Goal: Transaction & Acquisition: Download file/media

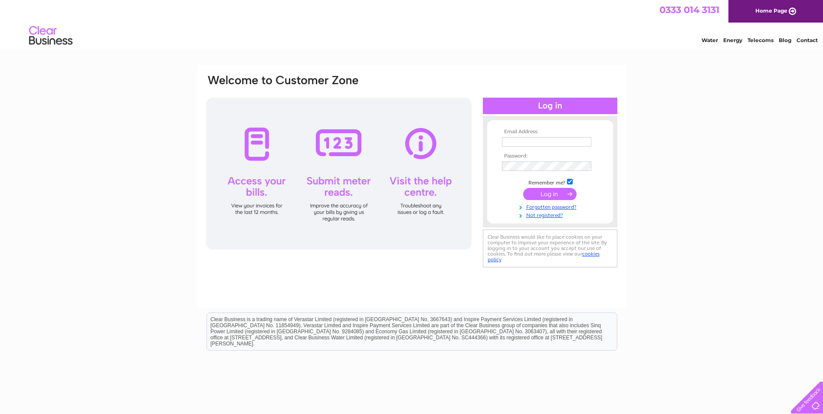
type input "[EMAIL_ADDRESS][DOMAIN_NAME]"
click at [547, 193] on input "submit" at bounding box center [549, 194] width 53 height 12
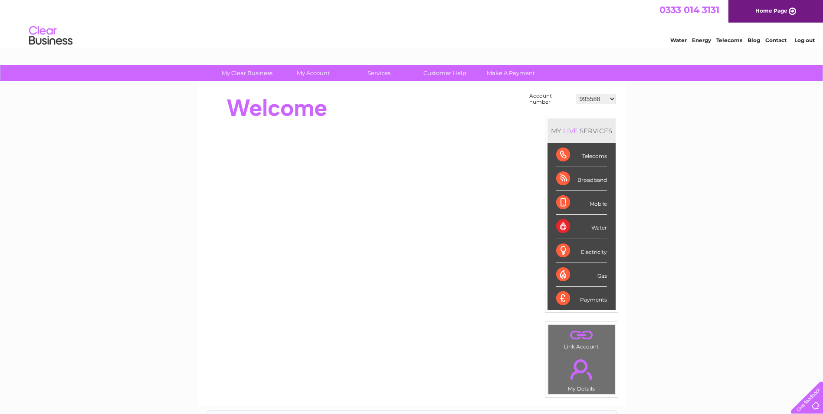
click at [609, 102] on select "995588 30278179" at bounding box center [596, 99] width 39 height 10
select select "30278179"
click at [577, 94] on select "995588 30278179" at bounding box center [596, 99] width 39 height 10
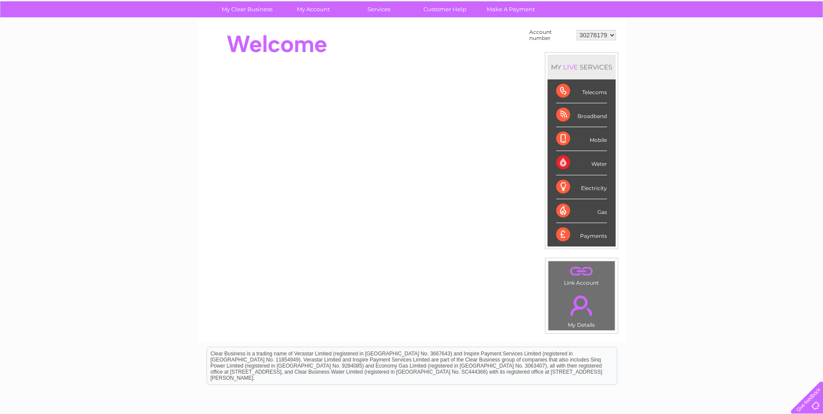
scroll to position [60, 0]
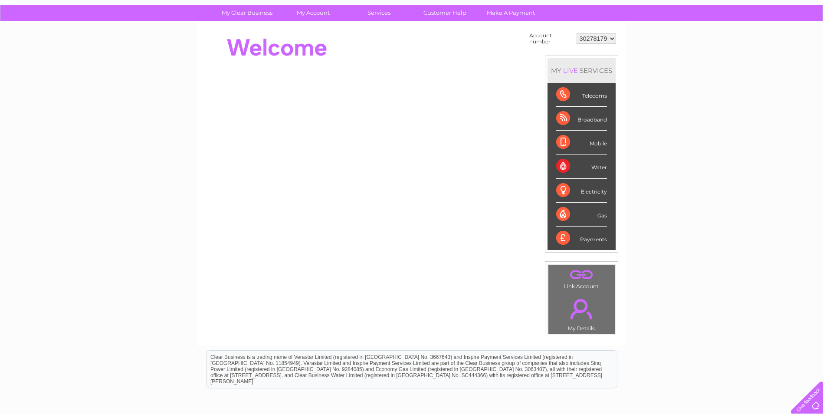
click at [578, 154] on div "Mobile" at bounding box center [581, 143] width 51 height 24
click at [571, 169] on div "Water" at bounding box center [581, 166] width 51 height 24
click at [559, 165] on div "Water" at bounding box center [581, 166] width 51 height 24
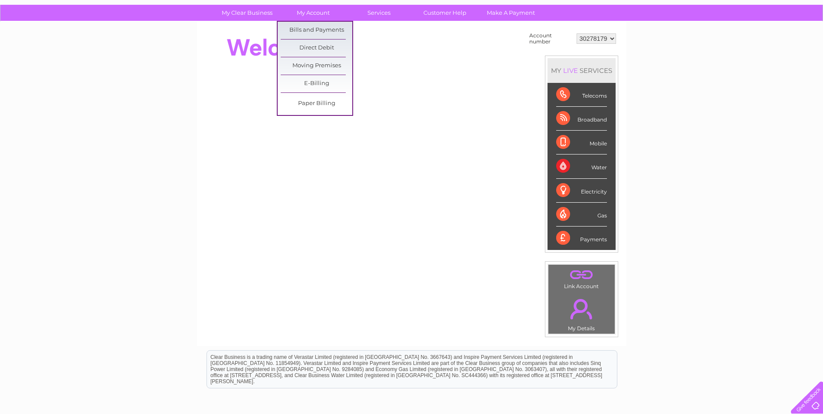
click at [302, 16] on link "My Account" at bounding box center [313, 13] width 72 height 16
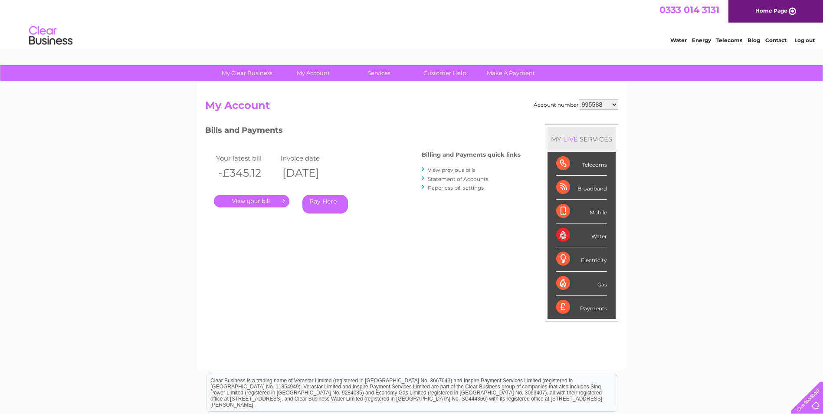
click at [614, 105] on select "995588 30278179" at bounding box center [598, 104] width 39 height 10
select select "30278179"
click at [579, 99] on select "995588 30278179" at bounding box center [598, 104] width 39 height 10
click at [240, 203] on link "." at bounding box center [251, 201] width 75 height 13
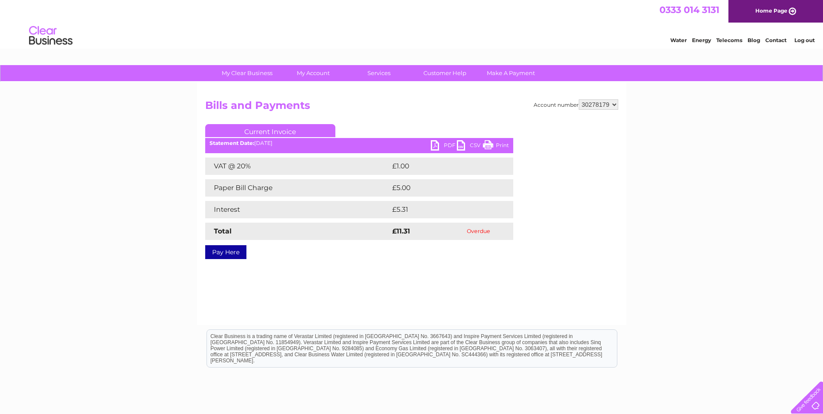
click at [605, 105] on select "995588 30278179" at bounding box center [598, 104] width 39 height 10
select select "995588"
click at [579, 99] on select "995588 30278179" at bounding box center [598, 104] width 39 height 10
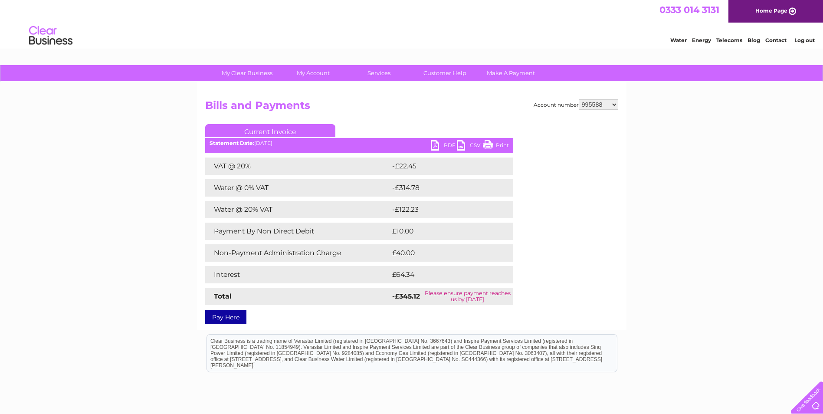
click at [473, 146] on link "CSV" at bounding box center [470, 146] width 26 height 13
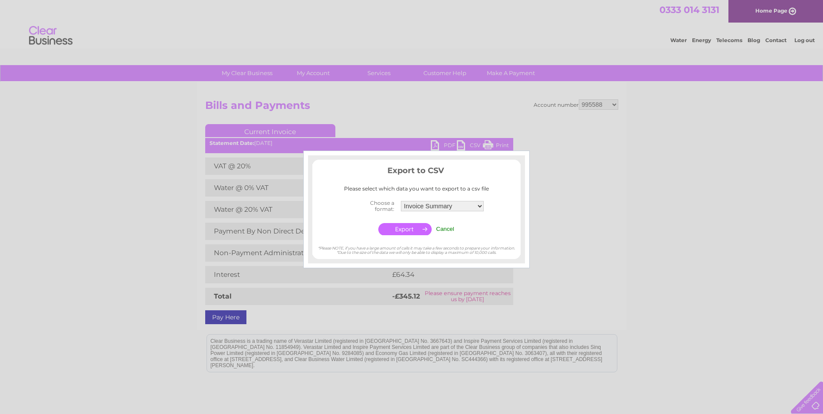
click at [392, 233] on input "button" at bounding box center [404, 229] width 53 height 12
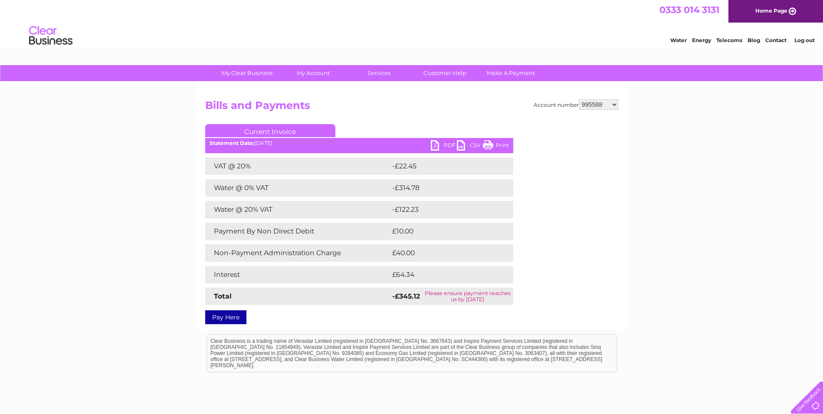
click at [434, 144] on link "PDF" at bounding box center [444, 146] width 26 height 13
click at [593, 105] on select "995588 30278179" at bounding box center [598, 104] width 39 height 10
select select "30278179"
click at [579, 99] on select "995588 30278179" at bounding box center [598, 104] width 39 height 10
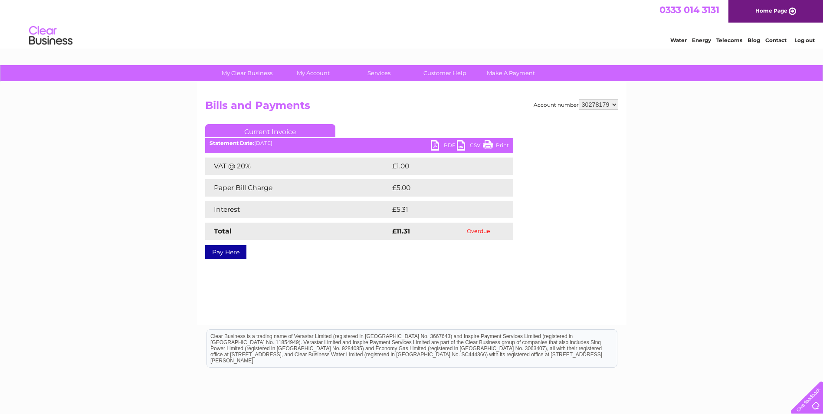
click at [439, 146] on link "PDF" at bounding box center [444, 146] width 26 height 13
